Goal: Communication & Community: Connect with others

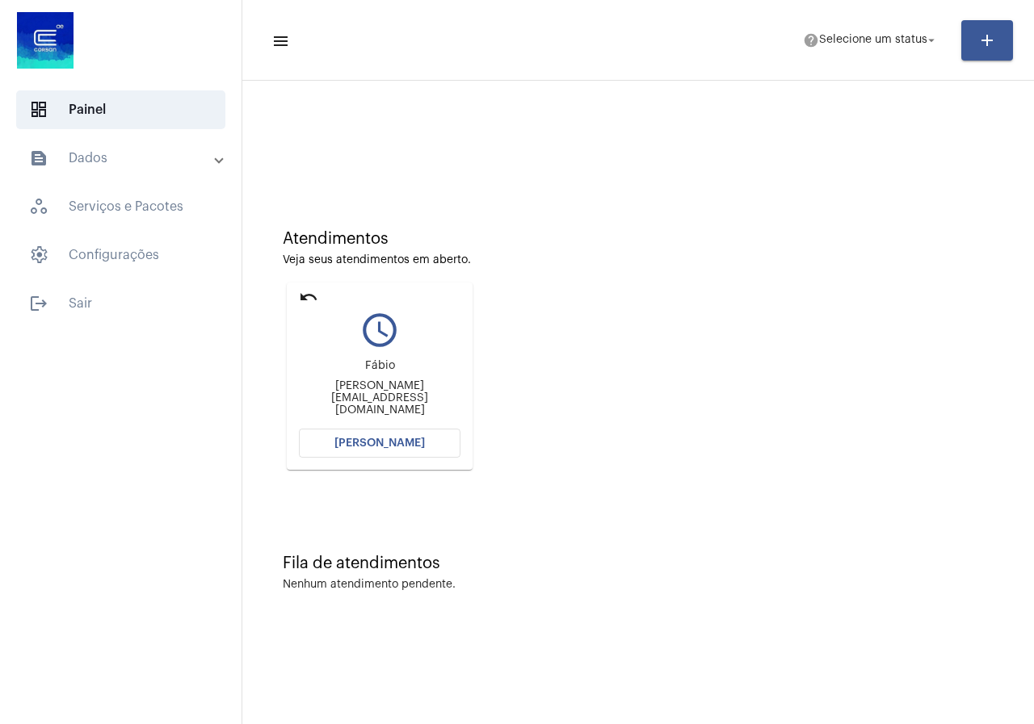
click at [416, 455] on button "[PERSON_NAME]" at bounding box center [380, 443] width 162 height 29
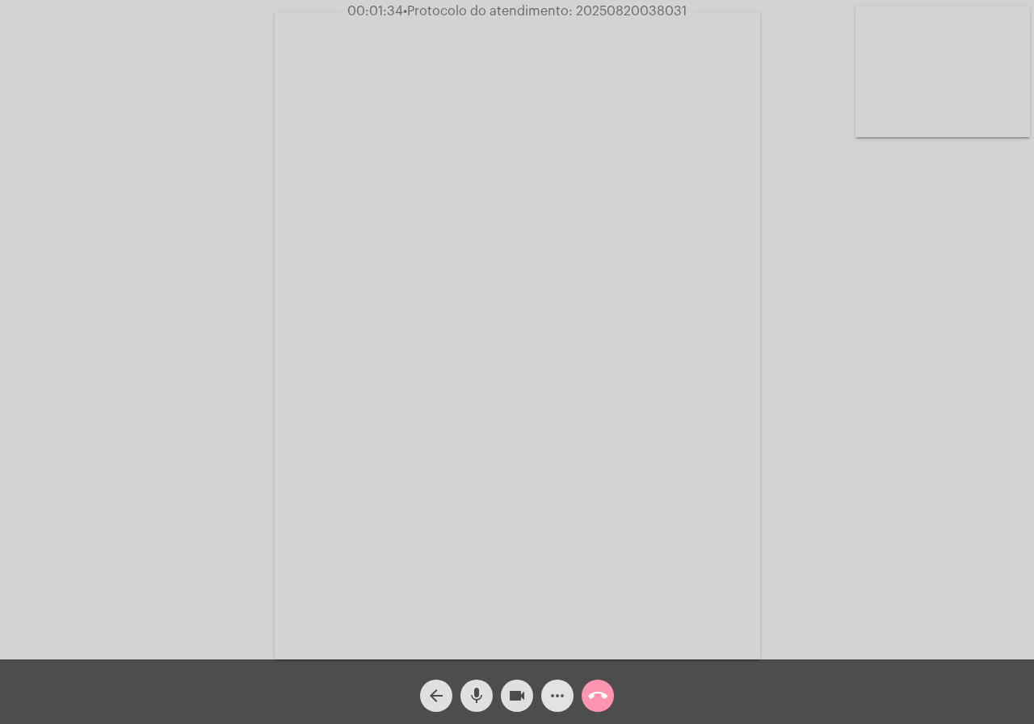
click at [561, 690] on mat-icon "more_horiz" at bounding box center [557, 695] width 19 height 19
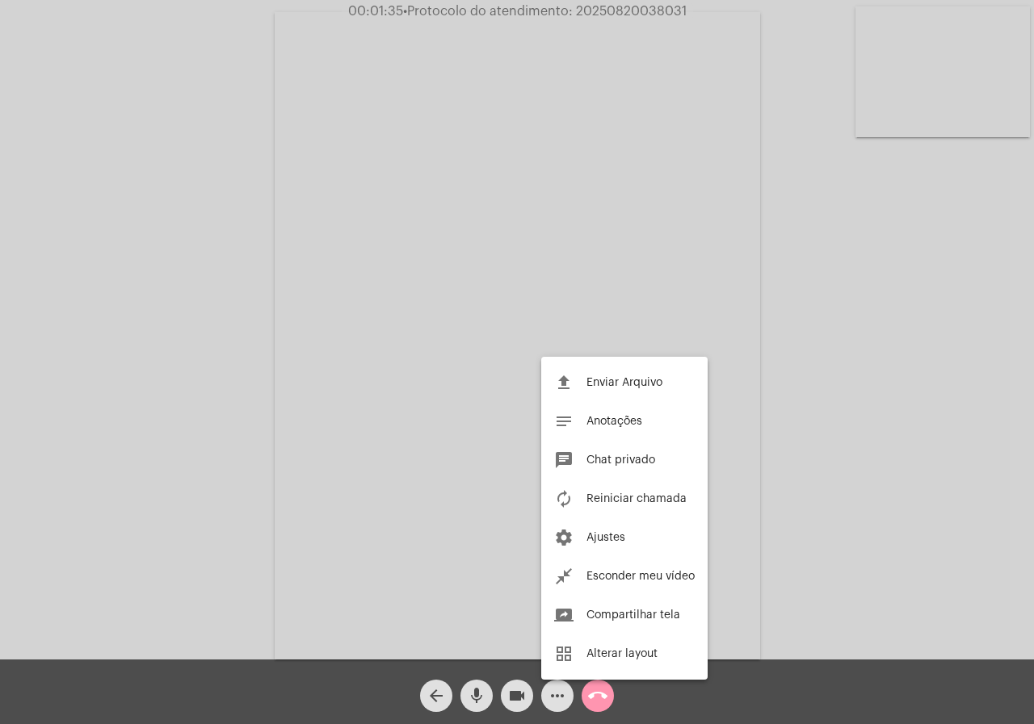
click at [491, 641] on div at bounding box center [517, 362] width 1034 height 724
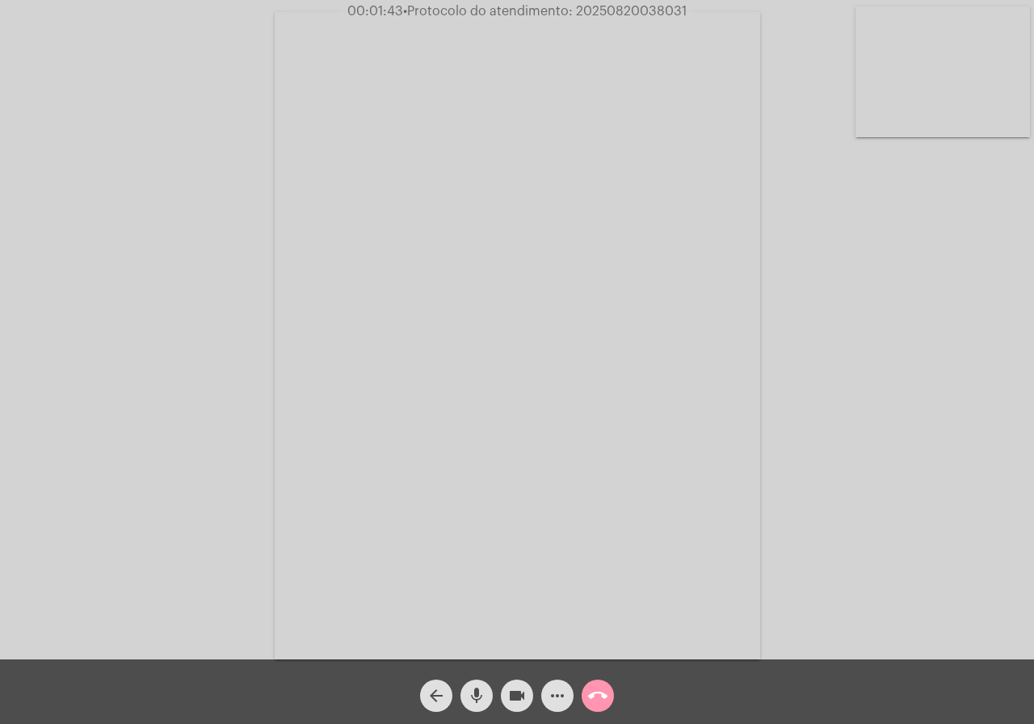
click at [548, 691] on mat-icon "more_horiz" at bounding box center [557, 695] width 19 height 19
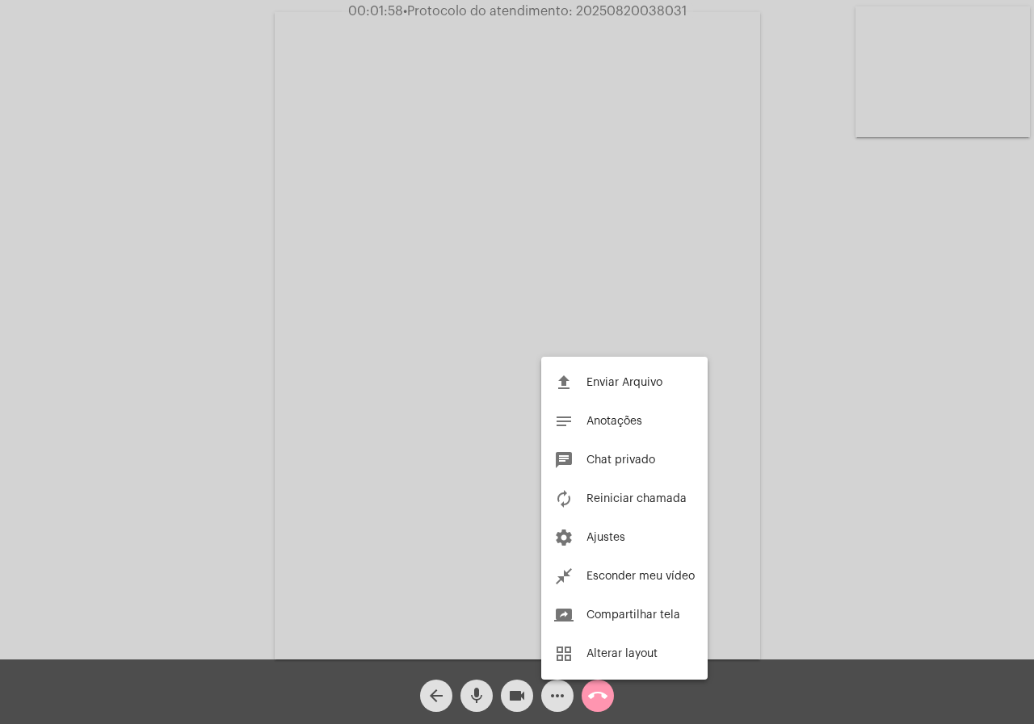
click at [437, 358] on div at bounding box center [517, 362] width 1034 height 724
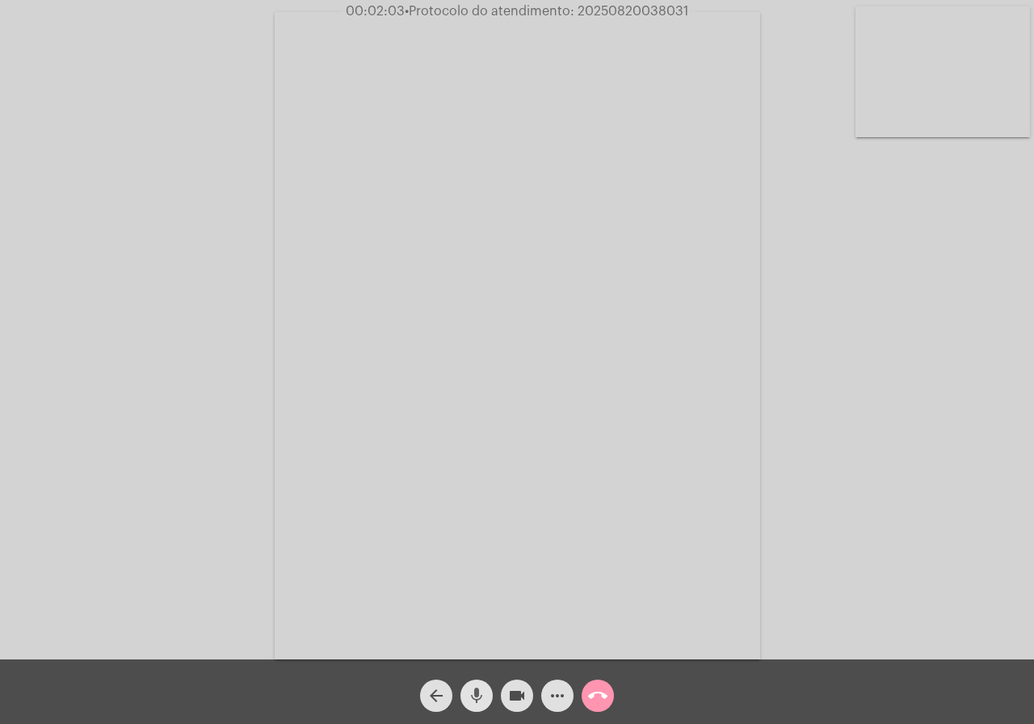
click at [479, 686] on span "mic" at bounding box center [476, 696] width 19 height 32
click at [469, 684] on span "mic_off" at bounding box center [476, 696] width 19 height 32
click at [552, 686] on mat-icon "more_horiz" at bounding box center [557, 695] width 19 height 19
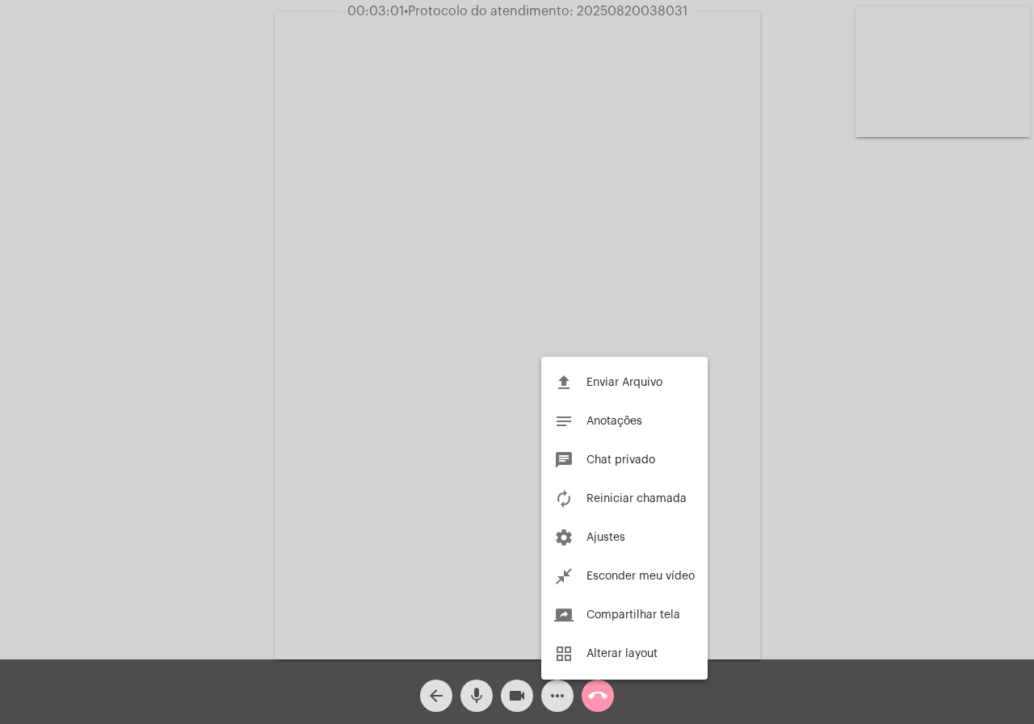
click at [549, 698] on div at bounding box center [517, 362] width 1034 height 724
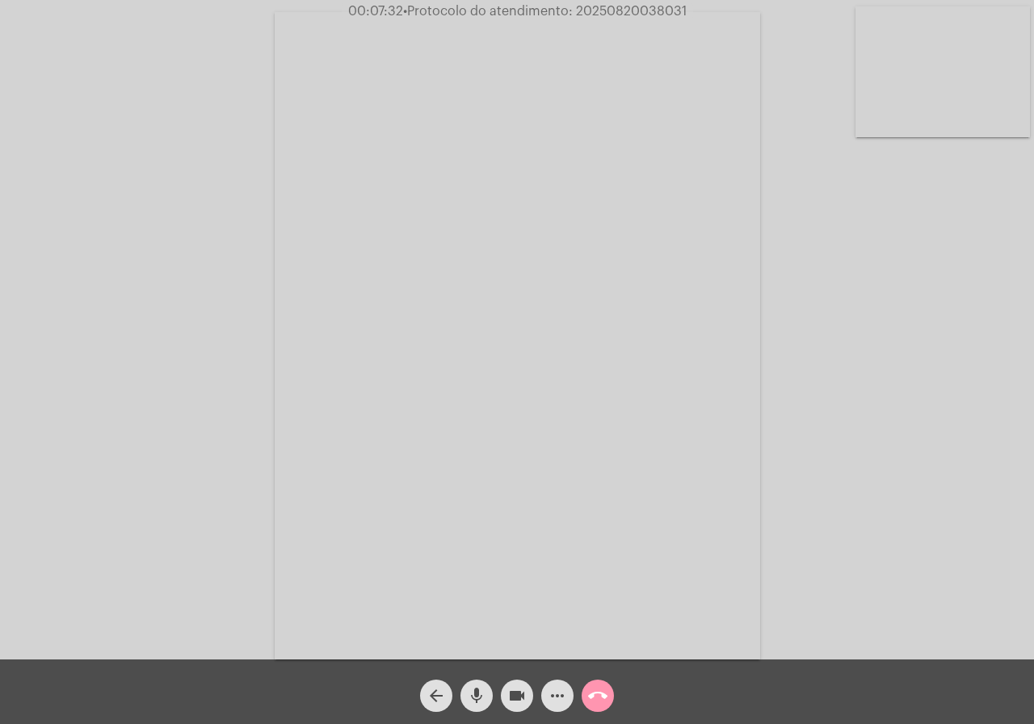
click at [555, 686] on mat-icon "more_horiz" at bounding box center [557, 695] width 19 height 19
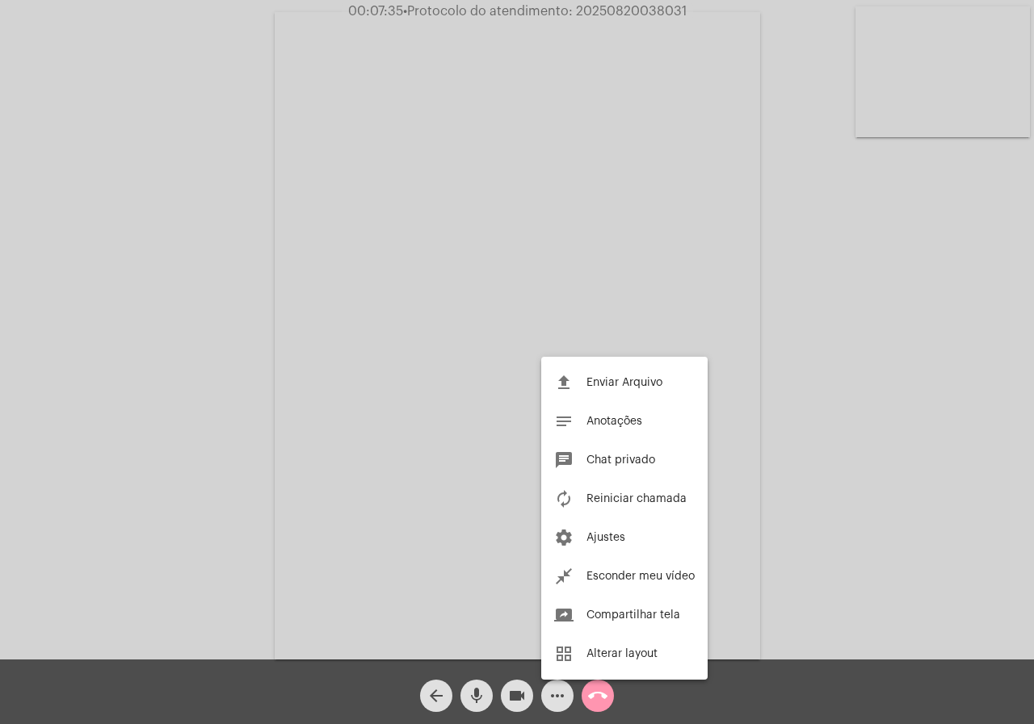
click at [918, 539] on div at bounding box center [517, 362] width 1034 height 724
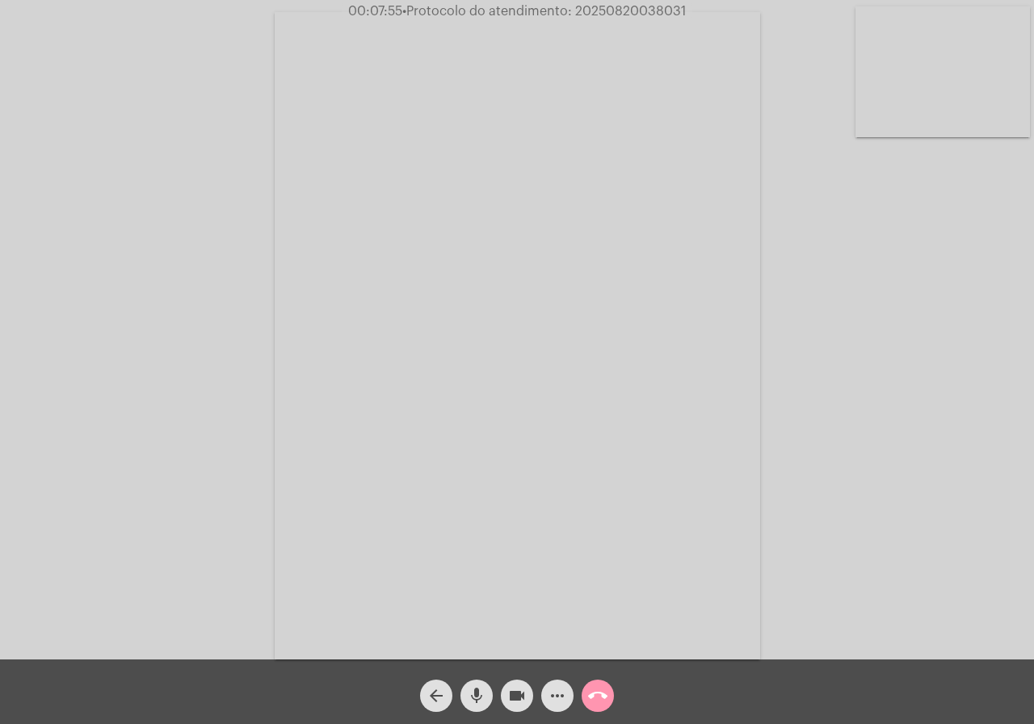
click at [547, 691] on button "more_horiz" at bounding box center [557, 696] width 32 height 32
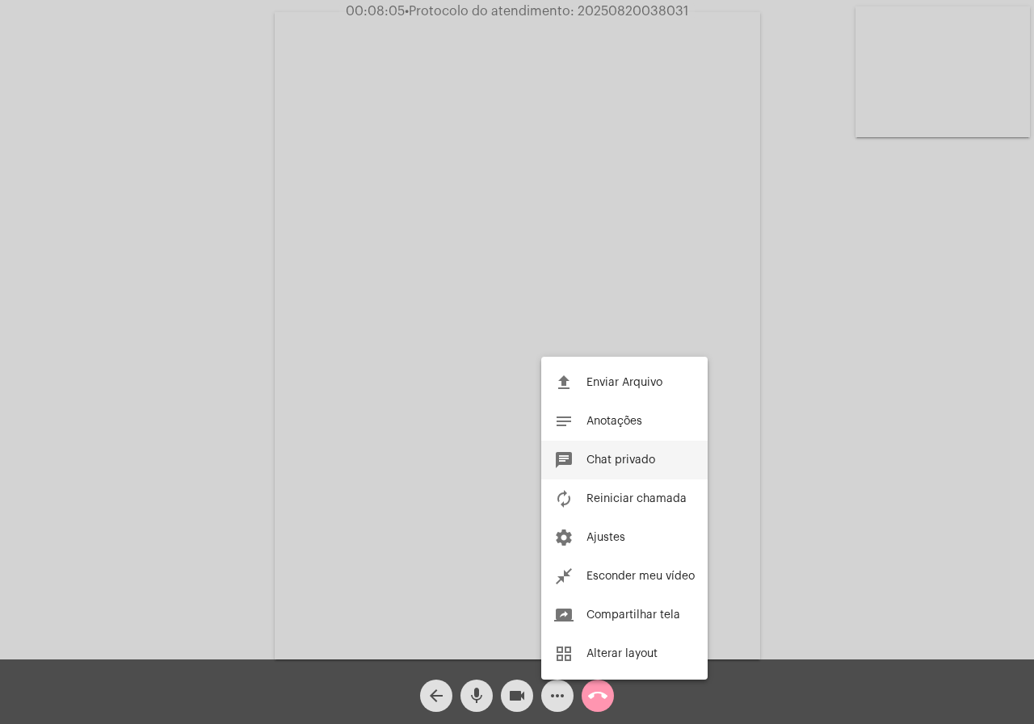
click at [642, 464] on span "Chat privado" at bounding box center [620, 460] width 69 height 11
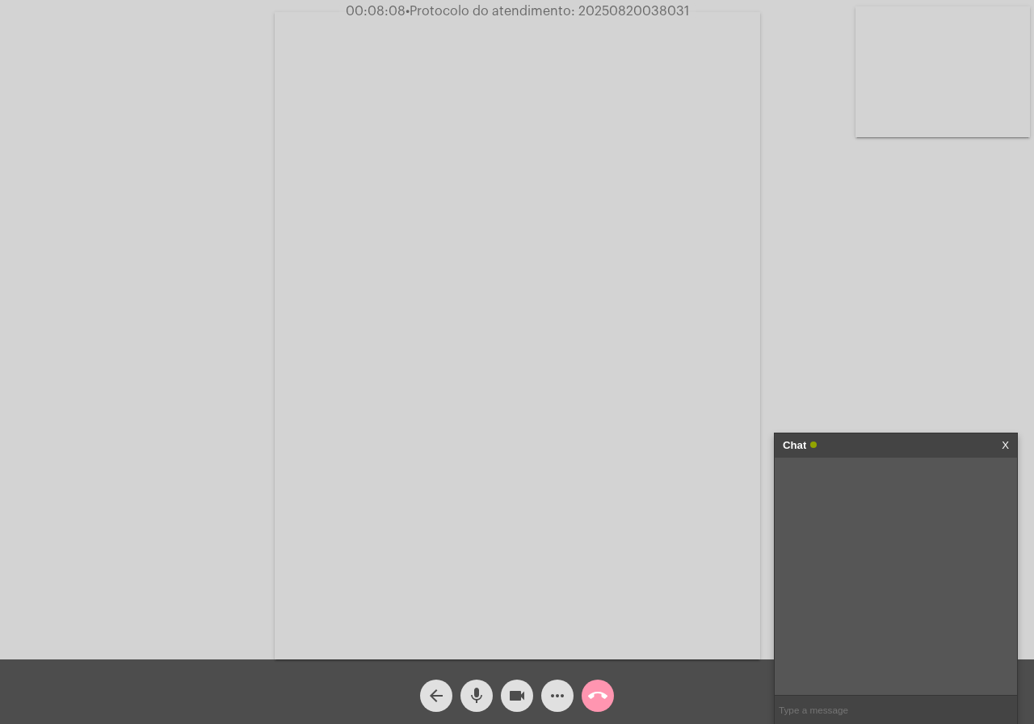
click at [1011, 443] on div "Chat X" at bounding box center [895, 446] width 242 height 24
